Goal: Transaction & Acquisition: Purchase product/service

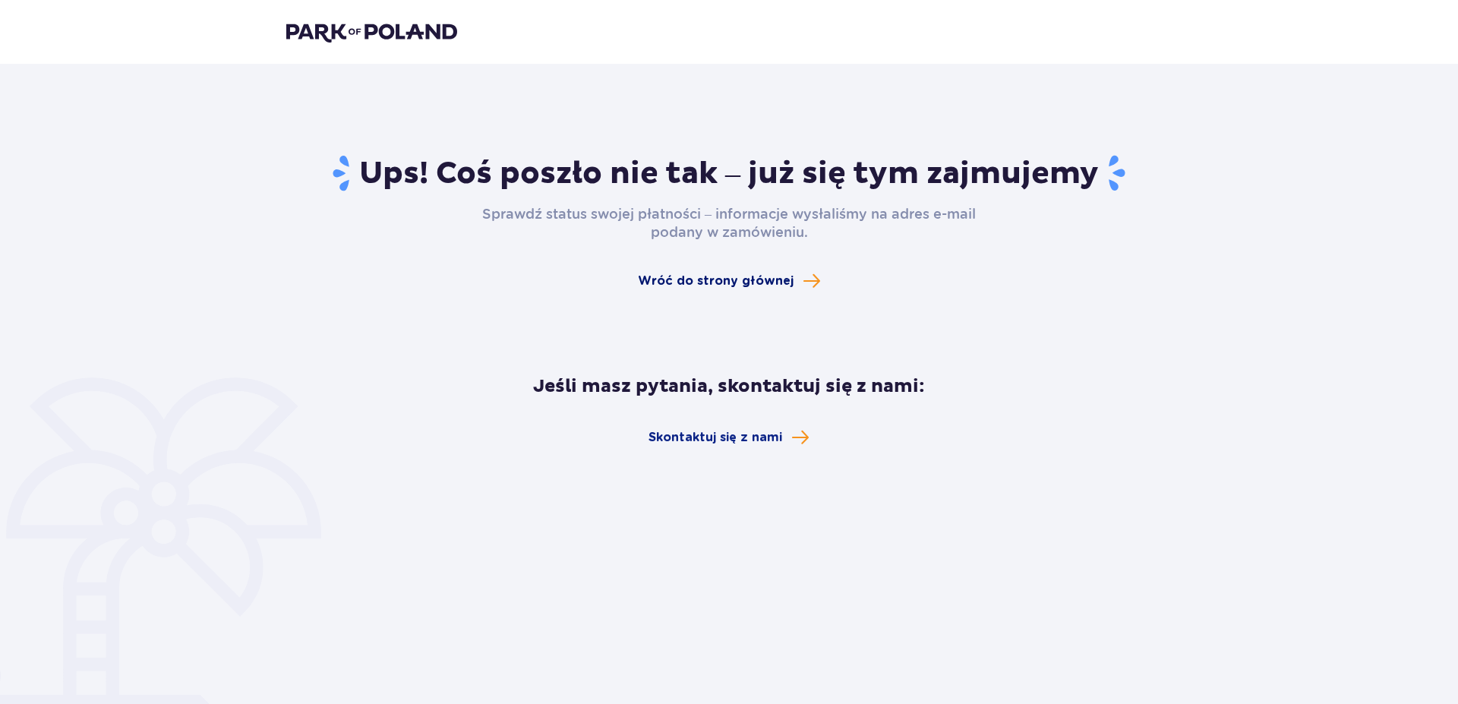
click at [713, 278] on span "Wróć do strony głównej" at bounding box center [716, 281] width 156 height 17
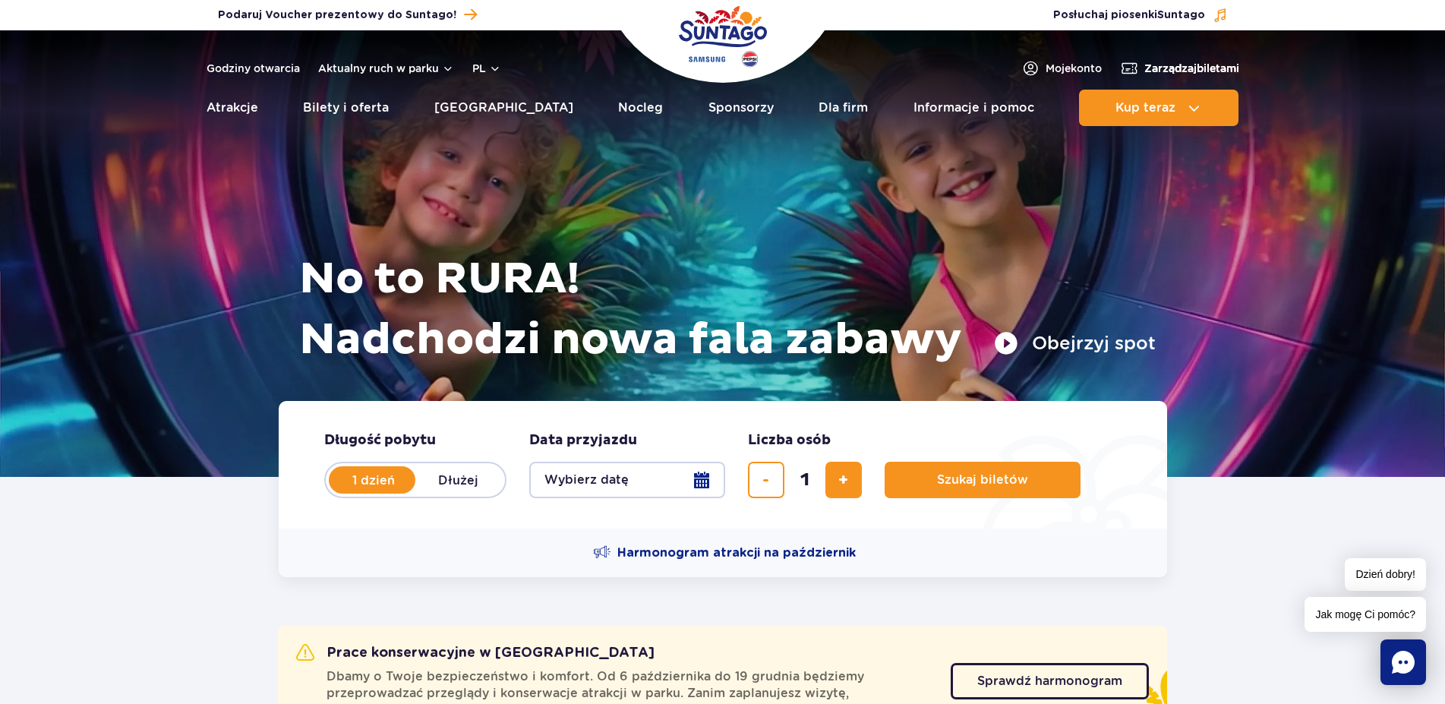
click at [1159, 68] on span "Zarządzaj biletami" at bounding box center [1191, 68] width 95 height 15
